Goal: Find specific page/section

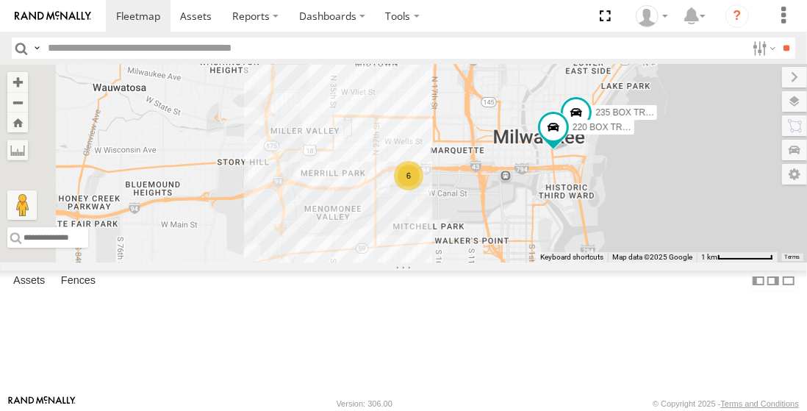
drag, startPoint x: 477, startPoint y: 348, endPoint x: 607, endPoint y: 299, distance: 138.2
click at [607, 262] on div "6 235 BOX TRUCK 220 BOX TRUCK" at bounding box center [403, 164] width 807 height 198
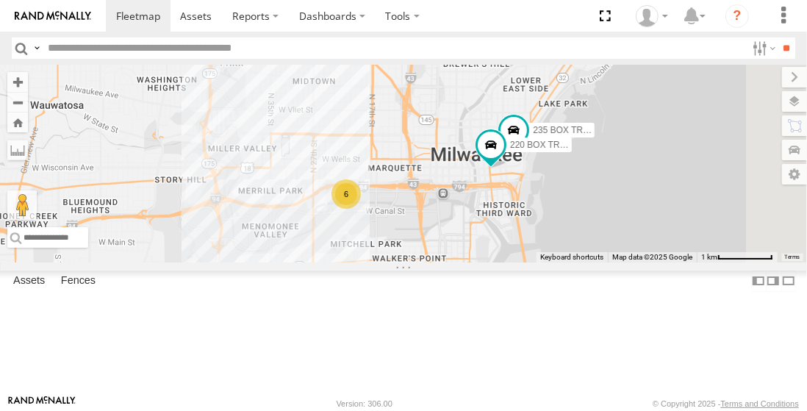
drag, startPoint x: 735, startPoint y: 278, endPoint x: 671, endPoint y: 297, distance: 66.8
click at [671, 262] on div "6 235 BOX TRUCK 220 BOX TRUCK" at bounding box center [403, 164] width 807 height 198
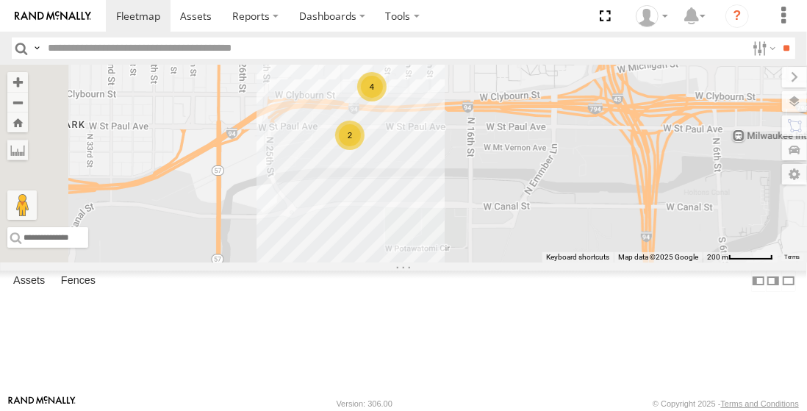
drag, startPoint x: 555, startPoint y: 265, endPoint x: 640, endPoint y: 215, distance: 98.2
click at [640, 215] on div "235 BOX TRUCK 220 BOX TRUCK 2 4" at bounding box center [403, 164] width 807 height 198
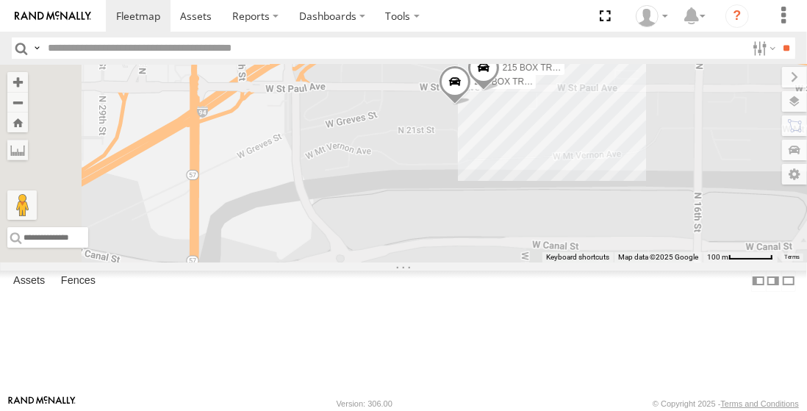
drag, startPoint x: 550, startPoint y: 205, endPoint x: 715, endPoint y: 196, distance: 164.9
click at [715, 196] on div "235 BOX TRUCK 220 BOX TRUCK 225 BOX TRUCK 3 215 BOX TRUCK" at bounding box center [403, 164] width 807 height 198
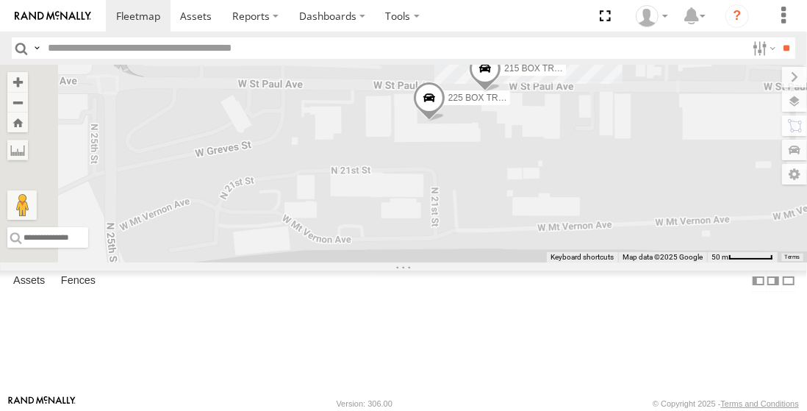
drag, startPoint x: 696, startPoint y: 175, endPoint x: 713, endPoint y: 215, distance: 43.2
click at [713, 215] on div "235 BOX TRUCK 220 BOX TRUCK 225 BOX TRUCK 215 BOX TRUCK" at bounding box center [403, 164] width 807 height 198
click at [703, 223] on div "235 BOX TRUCK 220 BOX TRUCK 225 BOX TRUCK 215 BOX TRUCK" at bounding box center [403, 164] width 807 height 198
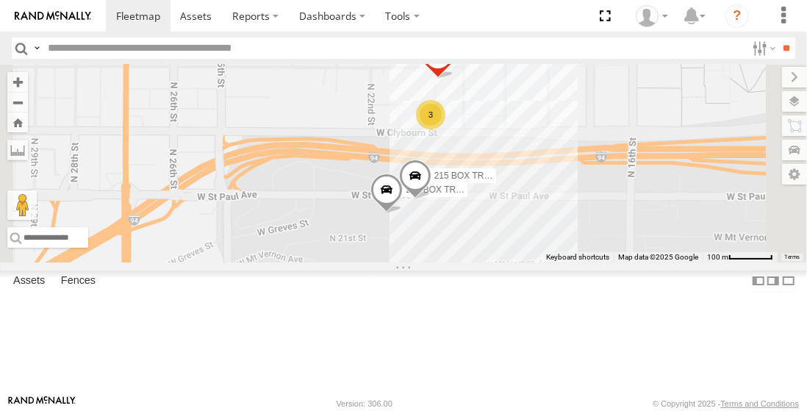
drag, startPoint x: 722, startPoint y: 139, endPoint x: 674, endPoint y: 229, distance: 101.6
click at [675, 229] on div "235 BOX TRUCK 220 BOX TRUCK 225 BOX TRUCK 215 BOX TRUCK 100 [MEDICAL_DATA] CRAN…" at bounding box center [403, 164] width 807 height 198
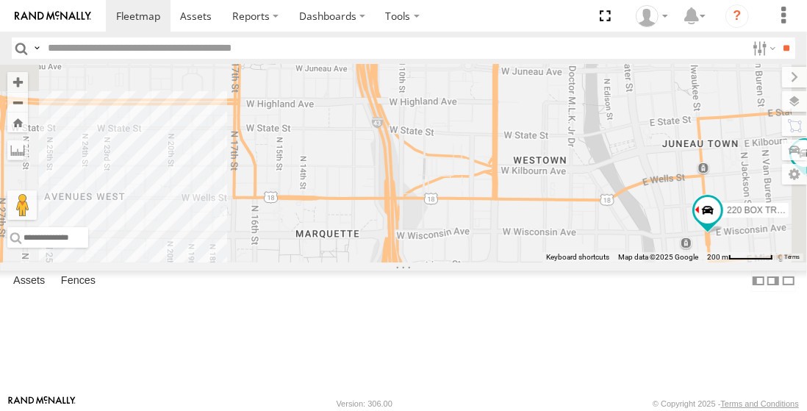
drag, startPoint x: 745, startPoint y: 187, endPoint x: 422, endPoint y: 340, distance: 357.2
click at [422, 262] on div "235 BOX TRUCK 220 BOX TRUCK 2 4" at bounding box center [403, 164] width 807 height 198
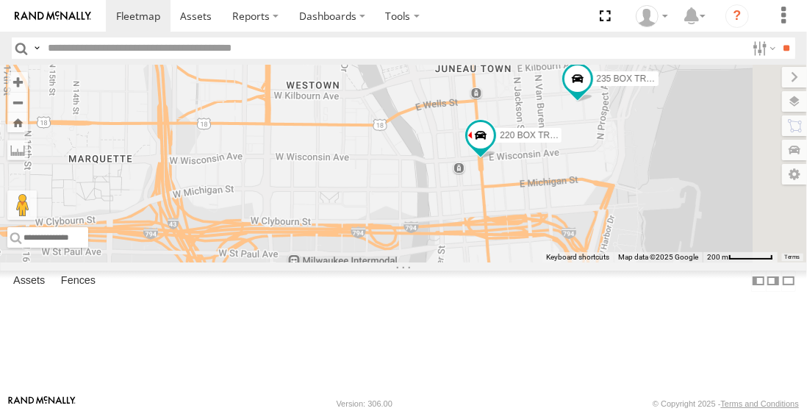
drag, startPoint x: 633, startPoint y: 257, endPoint x: 434, endPoint y: 211, distance: 204.4
click at [413, 185] on div "235 BOX TRUCK 220 BOX TRUCK 2 4" at bounding box center [403, 164] width 807 height 198
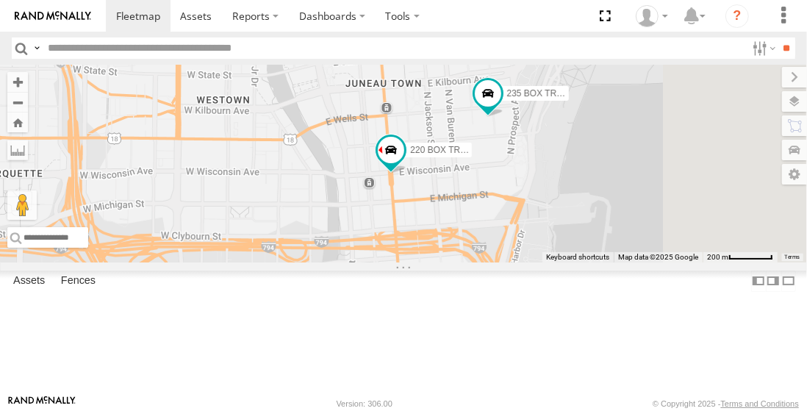
drag, startPoint x: 730, startPoint y: 234, endPoint x: 651, endPoint y: 240, distance: 78.9
click at [651, 240] on div "235 BOX TRUCK 220 BOX TRUCK 2 4" at bounding box center [403, 164] width 807 height 198
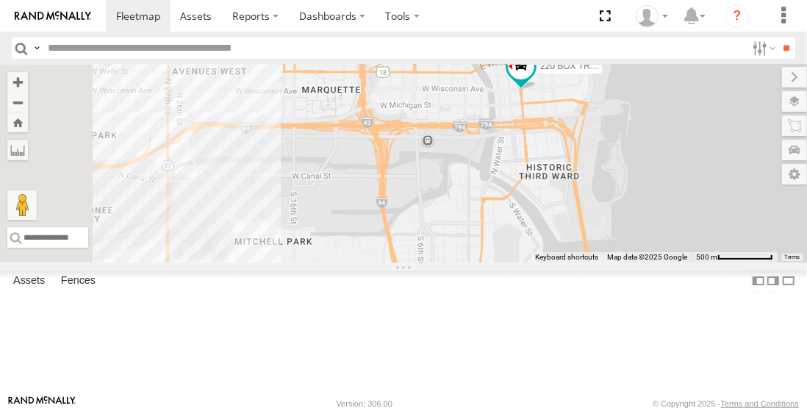
drag, startPoint x: 515, startPoint y: 293, endPoint x: 709, endPoint y: 213, distance: 209.7
click at [709, 213] on div "235 BOX TRUCK 220 BOX TRUCK" at bounding box center [403, 164] width 807 height 198
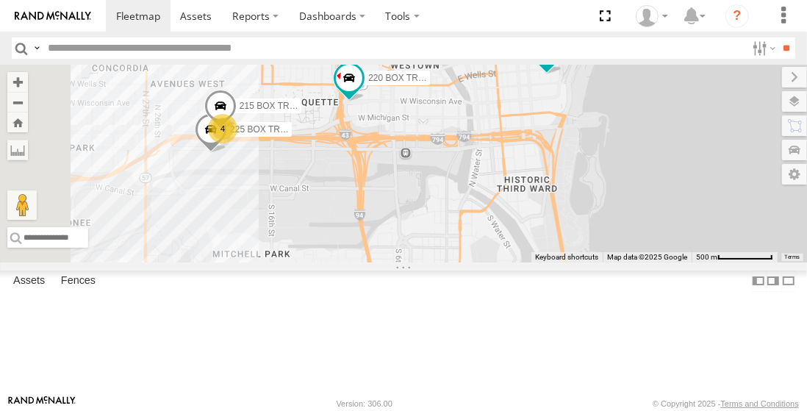
drag, startPoint x: 592, startPoint y: 172, endPoint x: 535, endPoint y: 181, distance: 57.3
click at [565, 186] on div "225 BOX TRUCK 215 BOX TRUCK 235 BOX TRUCK 220 BOX TRUCK 4" at bounding box center [403, 164] width 807 height 198
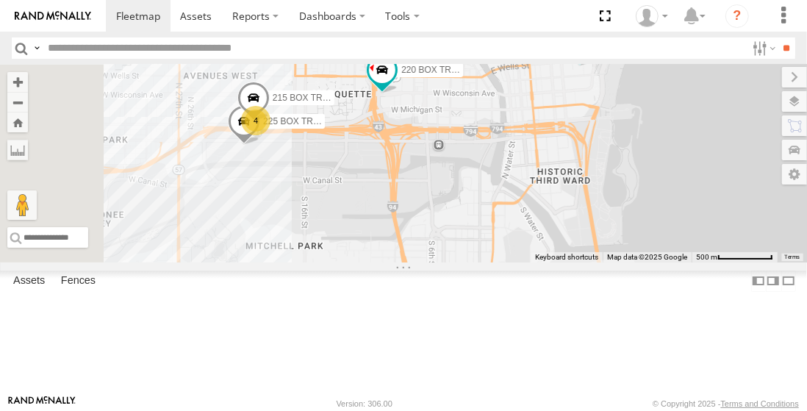
drag, startPoint x: 483, startPoint y: 190, endPoint x: 536, endPoint y: 185, distance: 53.3
click at [534, 178] on div "225 BOX TRUCK 215 BOX TRUCK 235 BOX TRUCK 220 BOX TRUCK 4" at bounding box center [403, 164] width 807 height 198
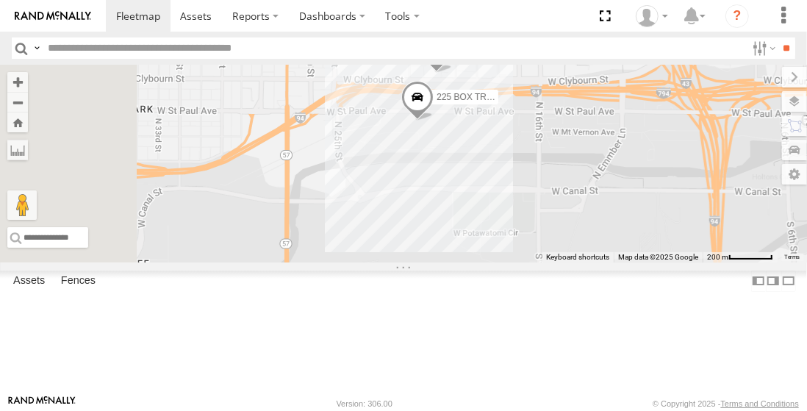
drag, startPoint x: 571, startPoint y: 221, endPoint x: 801, endPoint y: 210, distance: 229.6
click at [801, 210] on div "225 BOX TRUCK 215 BOX TRUCK 235 BOX TRUCK 220 BOX TRUCK" at bounding box center [403, 164] width 807 height 198
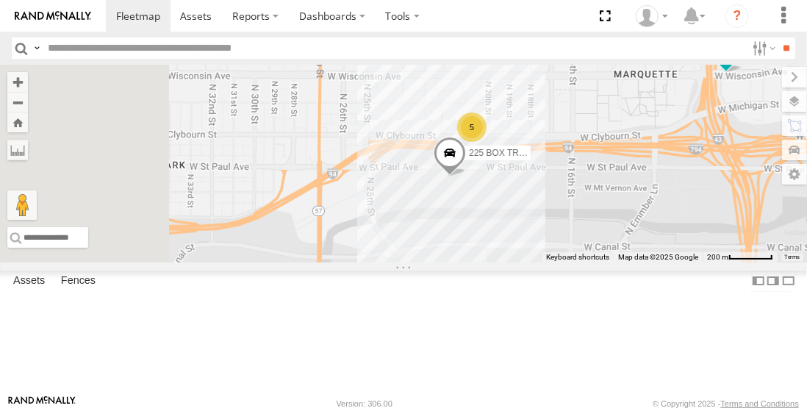
drag, startPoint x: 685, startPoint y: 195, endPoint x: 707, endPoint y: 254, distance: 63.5
click at [707, 257] on div "225 BOX TRUCK 235 BOX TRUCK 220 BOX TRUCK 5" at bounding box center [403, 164] width 807 height 198
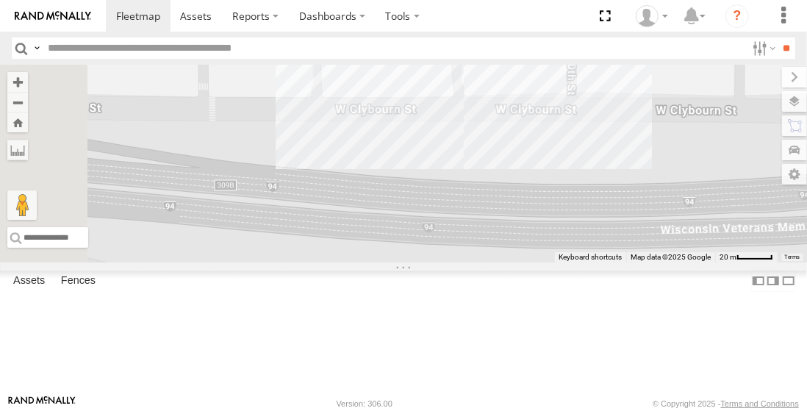
drag, startPoint x: 560, startPoint y: 204, endPoint x: 769, endPoint y: 387, distance: 278.3
click at [794, 410] on html at bounding box center [403, 205] width 807 height 411
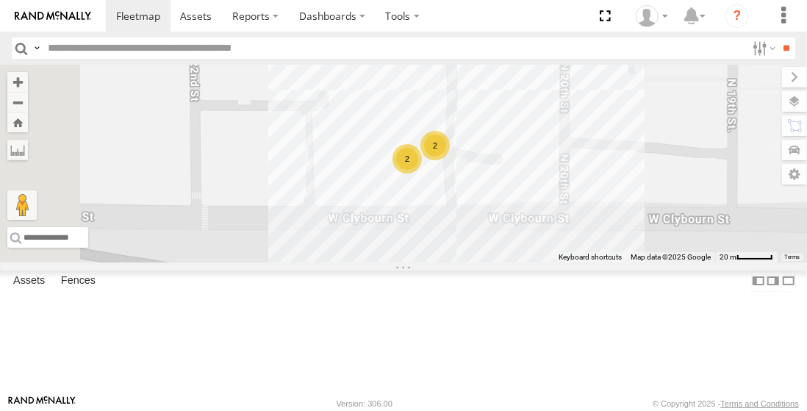
drag, startPoint x: 650, startPoint y: 147, endPoint x: 724, endPoint y: 298, distance: 168.0
click at [724, 262] on div "225 BOX TRUCK 235 BOX TRUCK 220 BOX TRUCK 100 [MEDICAL_DATA] CRANE 2 2" at bounding box center [403, 164] width 807 height 198
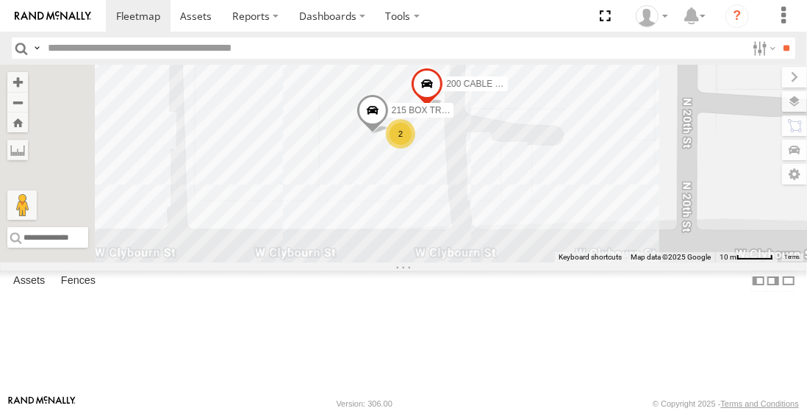
drag, startPoint x: 626, startPoint y: 221, endPoint x: 708, endPoint y: 239, distance: 84.4
click at [708, 239] on div "225 BOX TRUCK 235 BOX TRUCK 220 BOX TRUCK 100 [MEDICAL_DATA] CRANE 200 CABLE CR…" at bounding box center [403, 164] width 807 height 198
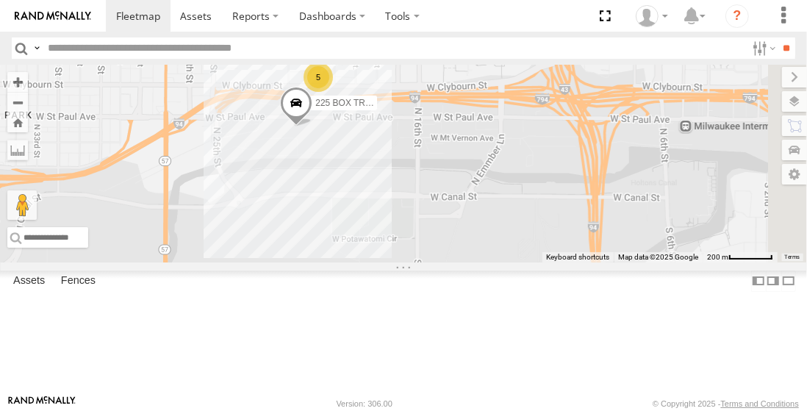
drag, startPoint x: 776, startPoint y: 277, endPoint x: 533, endPoint y: 195, distance: 256.9
click at [533, 195] on div "225 BOX TRUCK 235 BOX TRUCK 220 BOX TRUCK 5" at bounding box center [403, 164] width 807 height 198
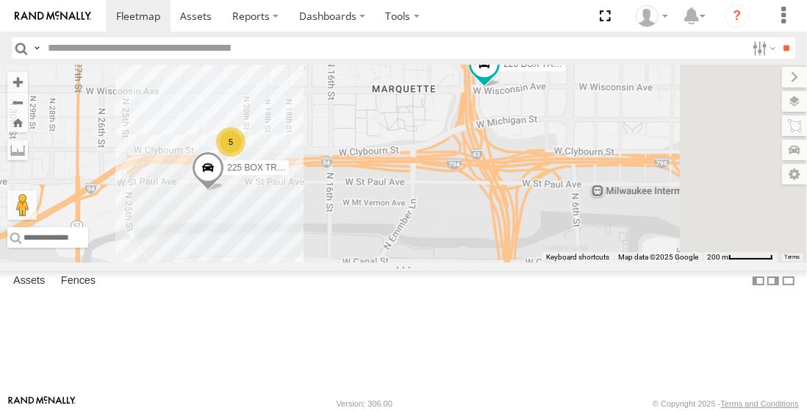
drag, startPoint x: 704, startPoint y: 206, endPoint x: 649, endPoint y: 221, distance: 57.3
click at [615, 262] on div "225 BOX TRUCK 235 BOX TRUCK 220 BOX TRUCK 5" at bounding box center [403, 164] width 807 height 198
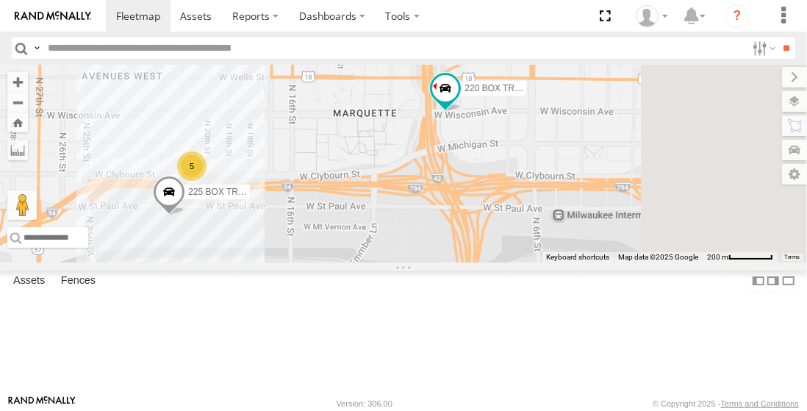
drag, startPoint x: 717, startPoint y: 182, endPoint x: 682, endPoint y: 199, distance: 38.8
click at [682, 199] on div "225 BOX TRUCK 235 BOX TRUCK 220 BOX TRUCK 5" at bounding box center [403, 164] width 807 height 198
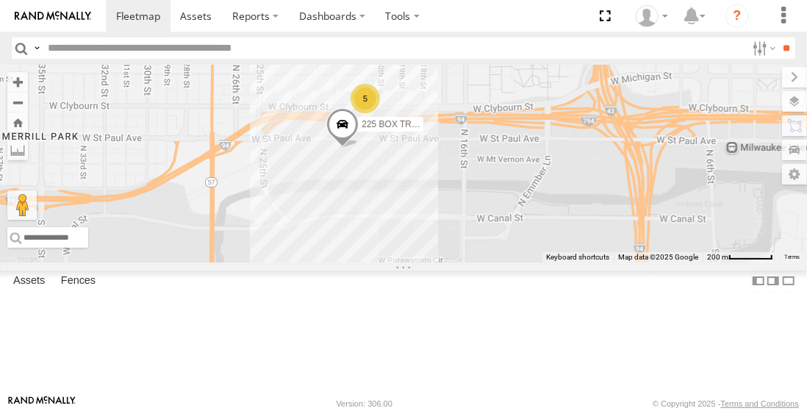
drag, startPoint x: 529, startPoint y: 211, endPoint x: 698, endPoint y: 152, distance: 179.7
click at [698, 151] on div "225 BOX TRUCK 235 BOX TRUCK 220 BOX TRUCK 5" at bounding box center [403, 164] width 807 height 198
